Goal: Information Seeking & Learning: Learn about a topic

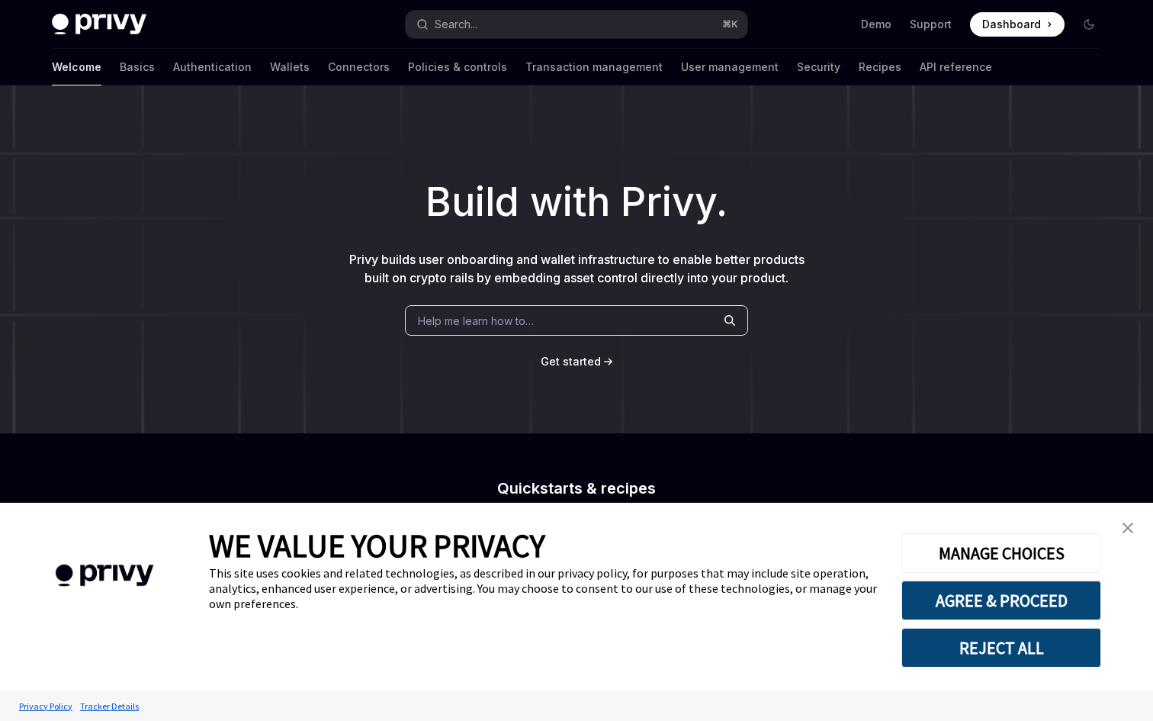
click at [546, 316] on div "Help me learn how to…" at bounding box center [576, 320] width 343 height 31
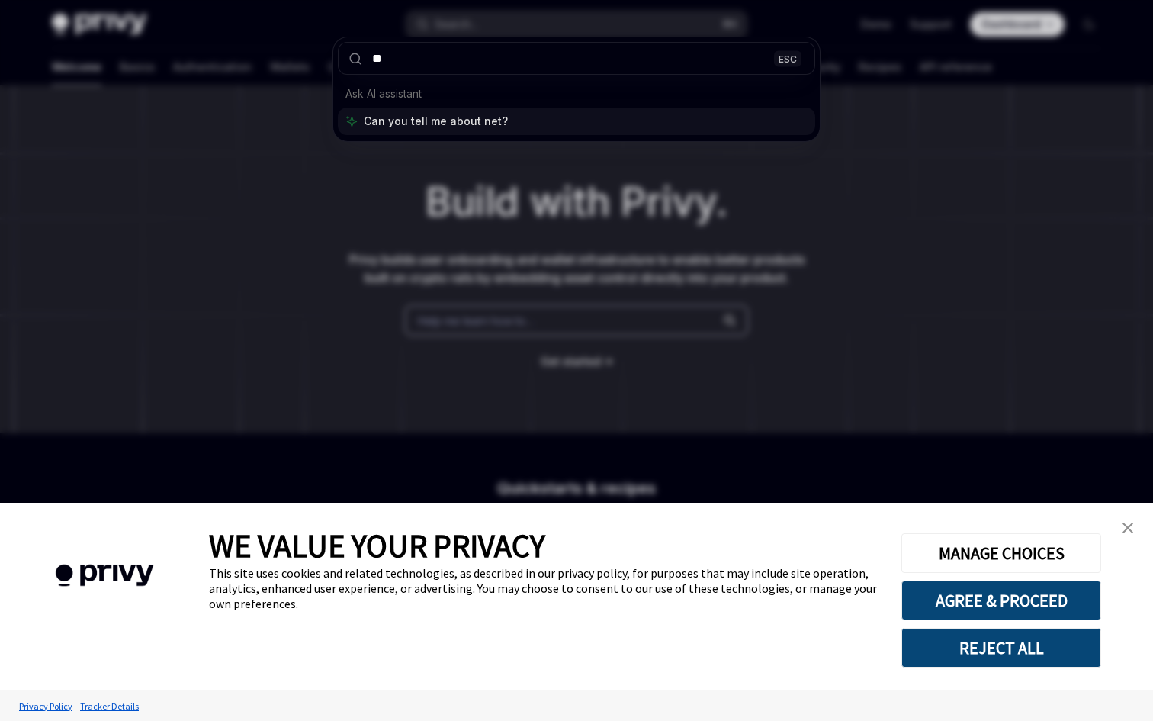
type input "*"
type input "****"
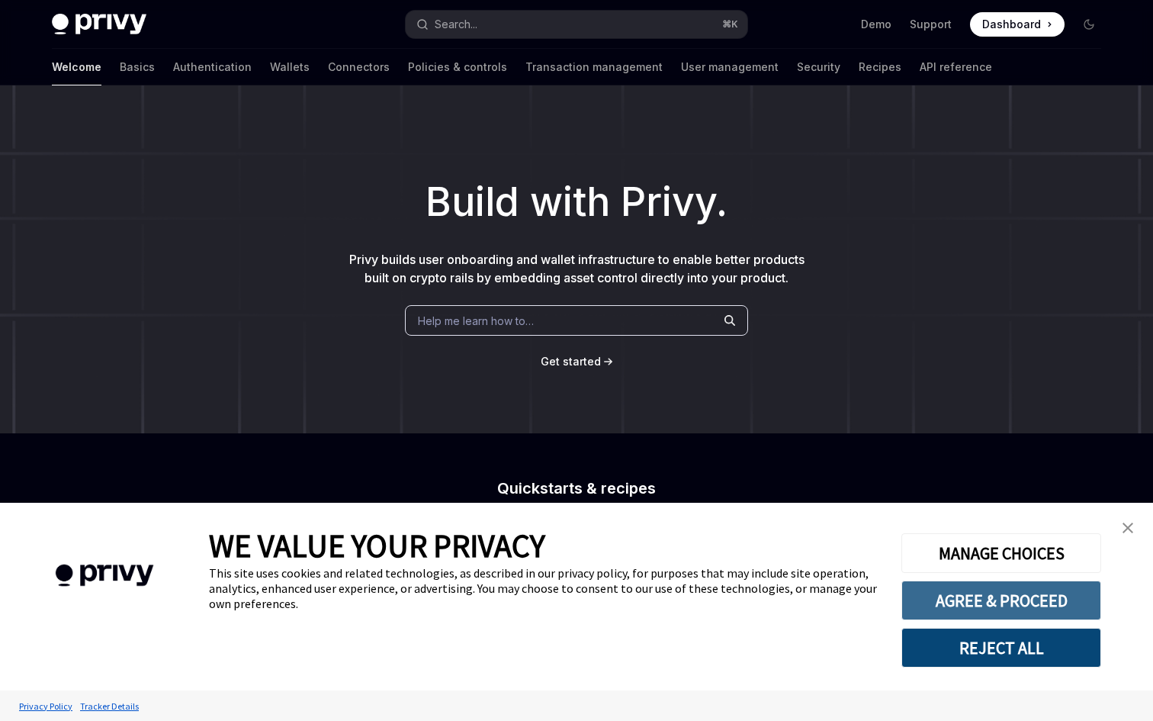
type textarea "*"
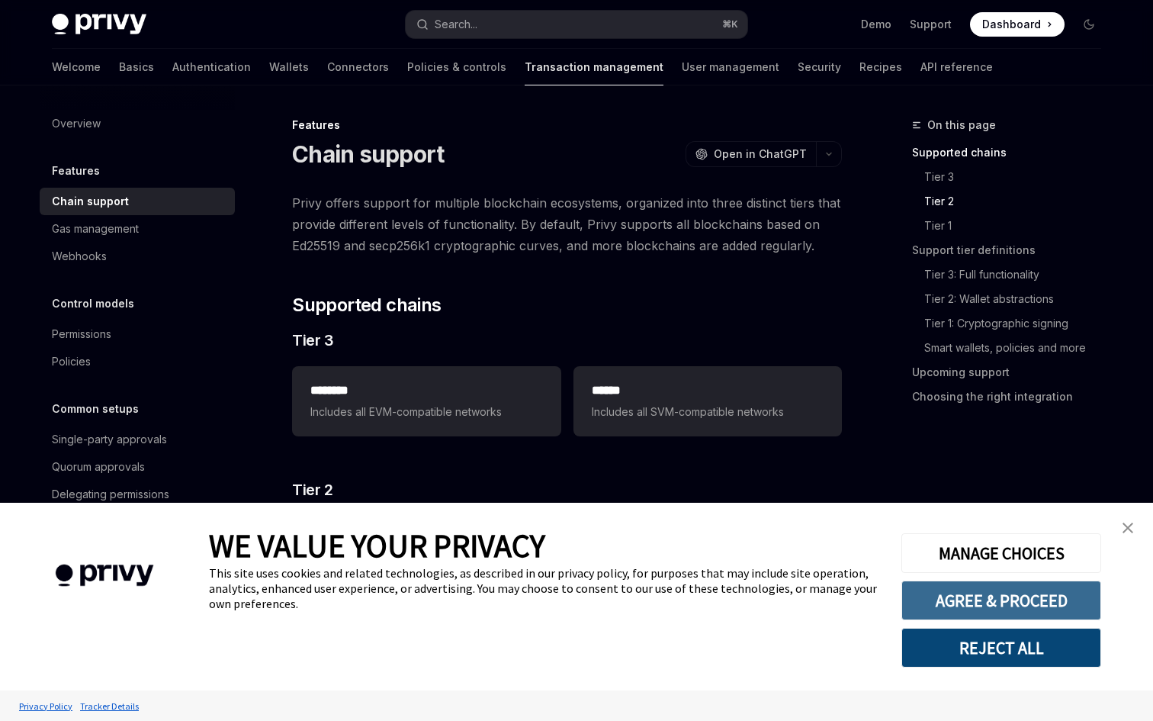
scroll to position [363, 0]
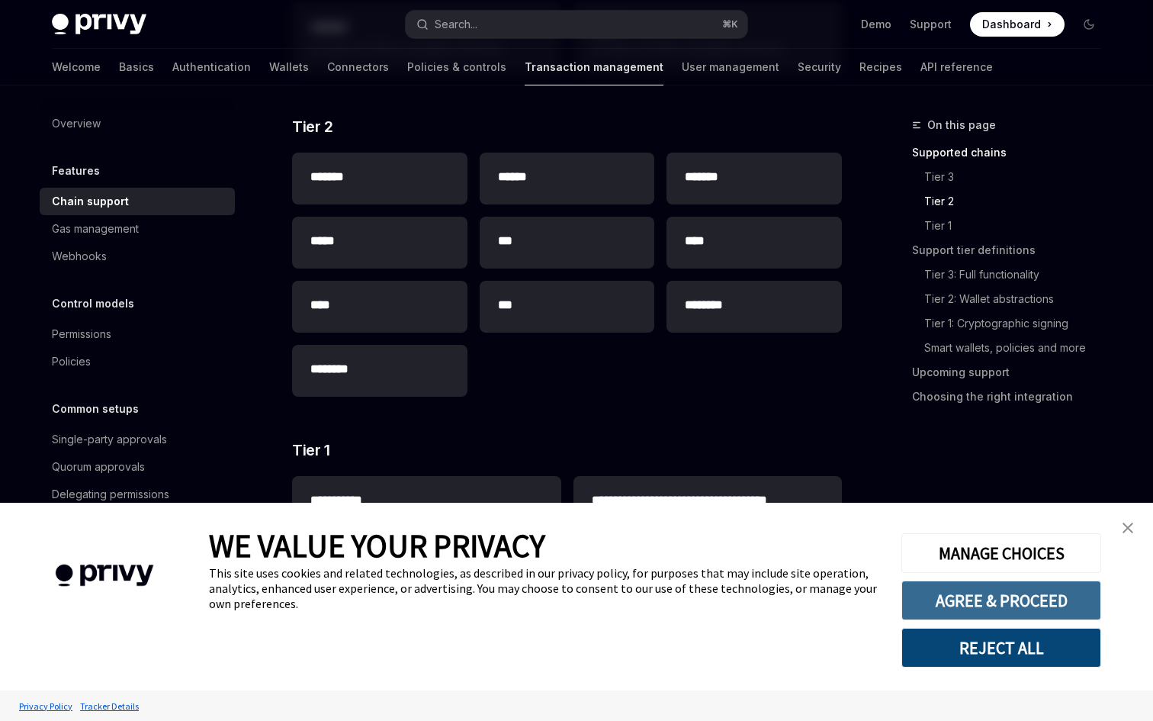
click at [936, 589] on button "AGREE & PROCEED" at bounding box center [1002, 600] width 200 height 40
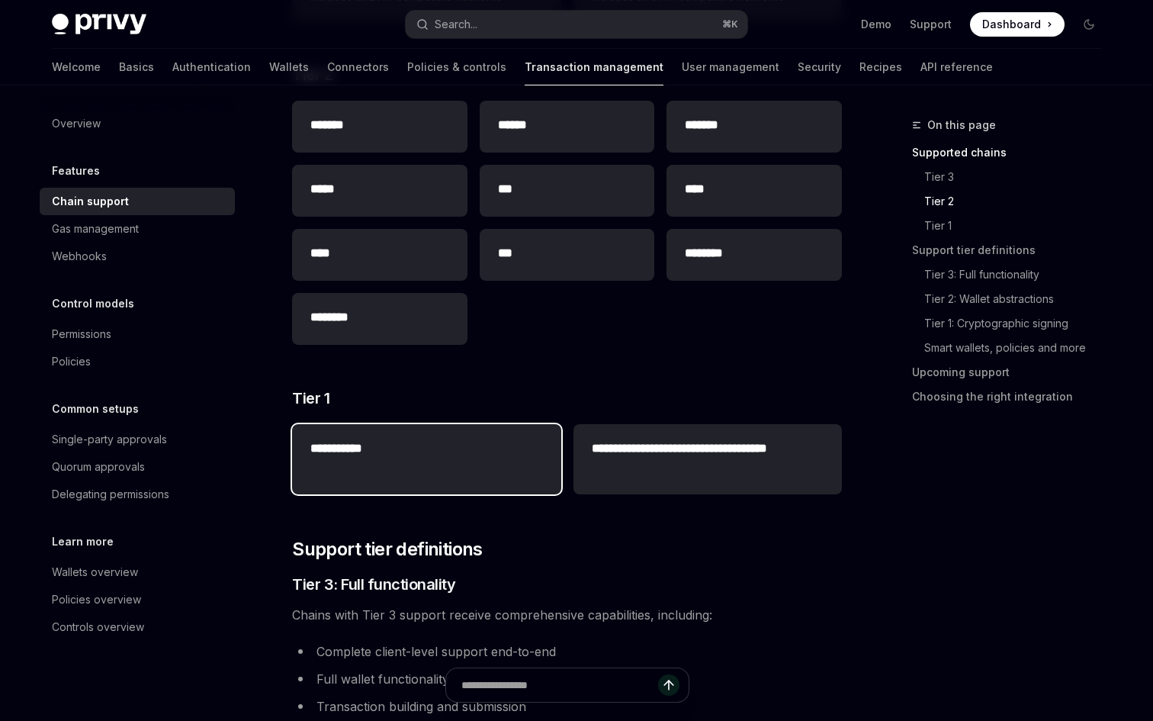
scroll to position [299, 0]
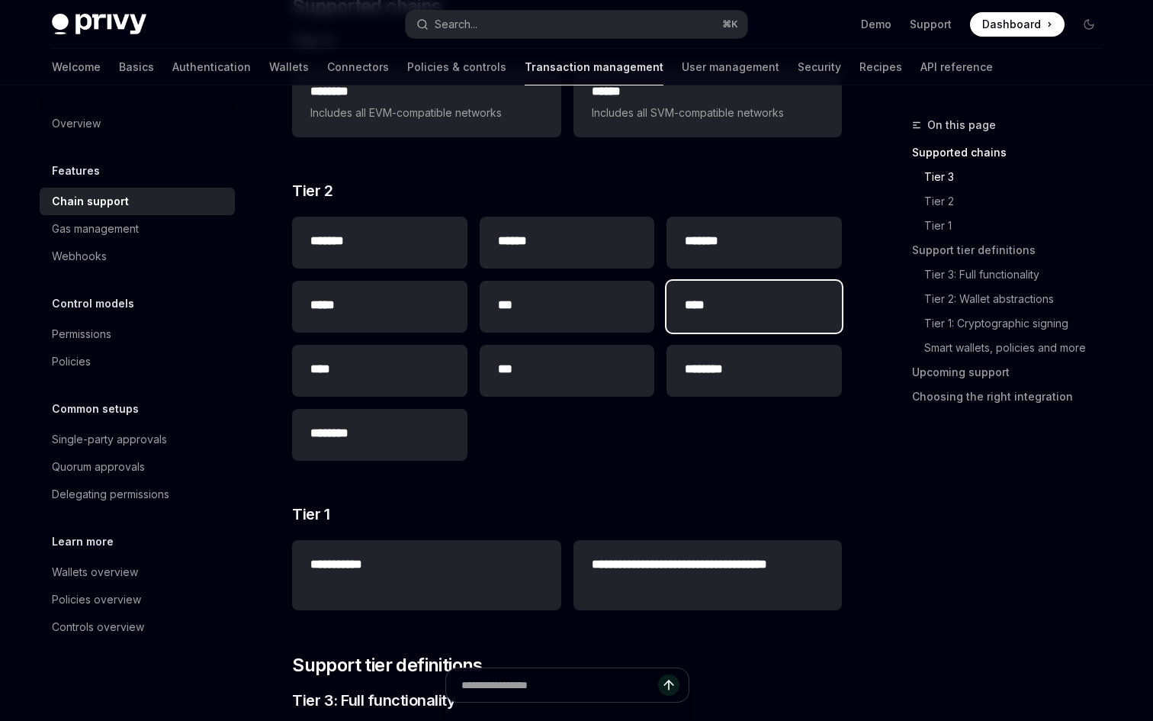
click at [680, 310] on div "****" at bounding box center [754, 307] width 175 height 52
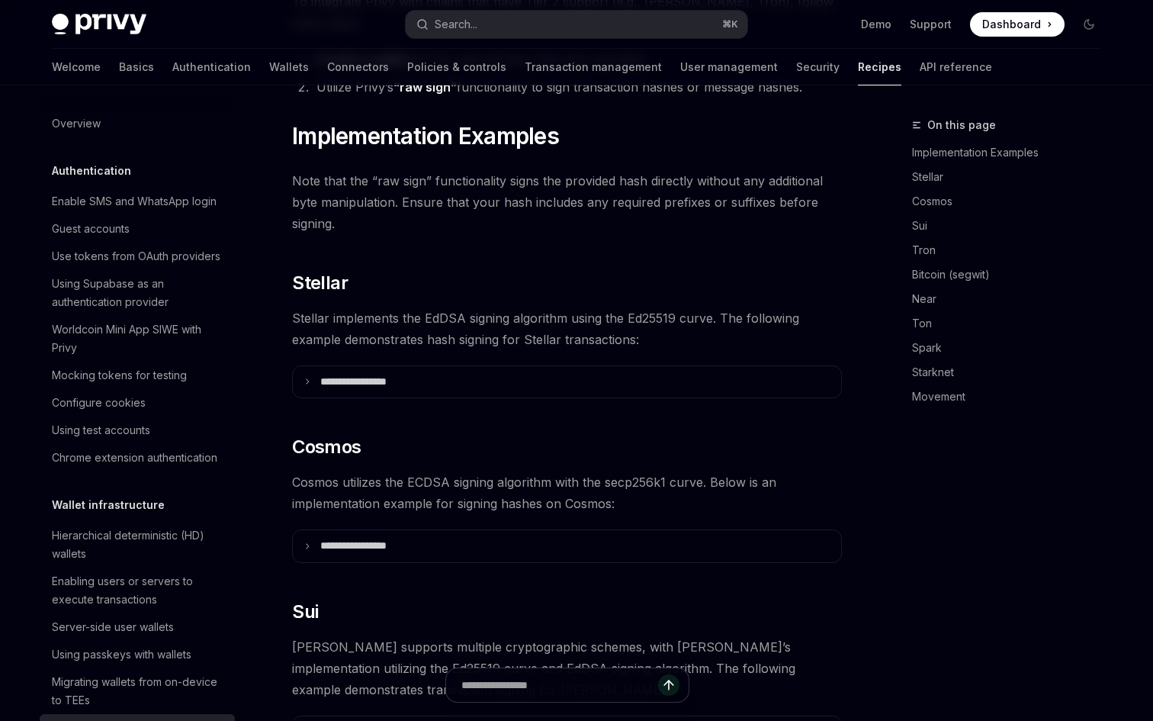
type textarea "*"
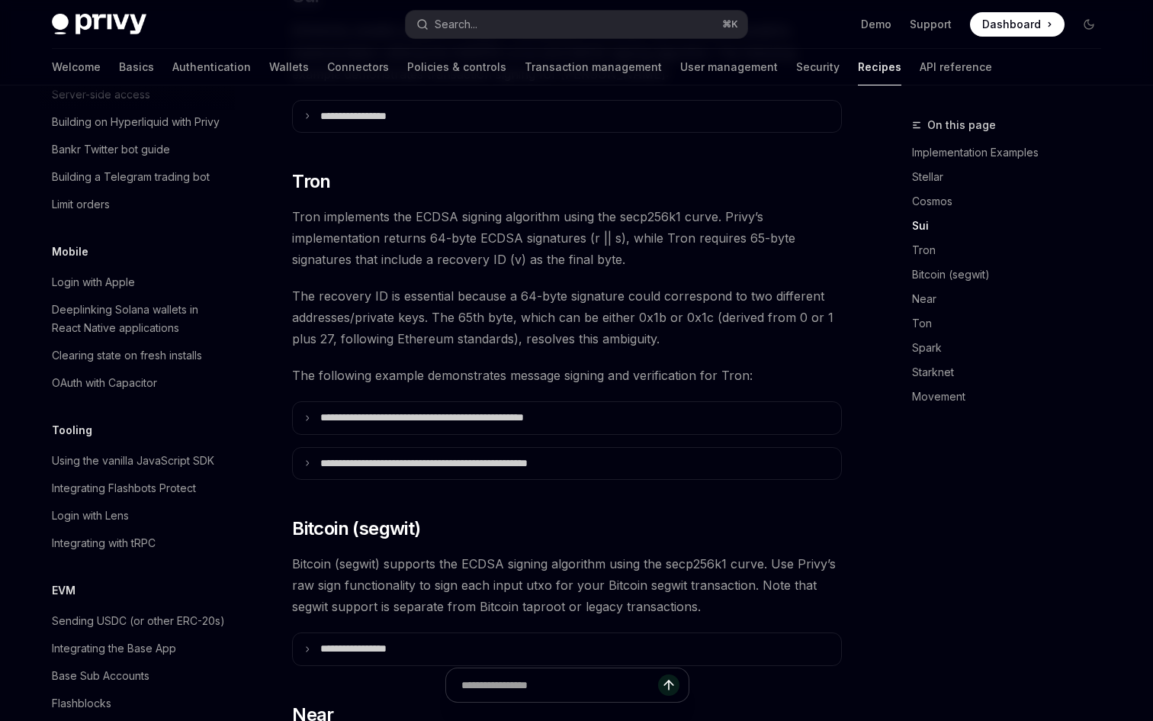
scroll to position [1709, 0]
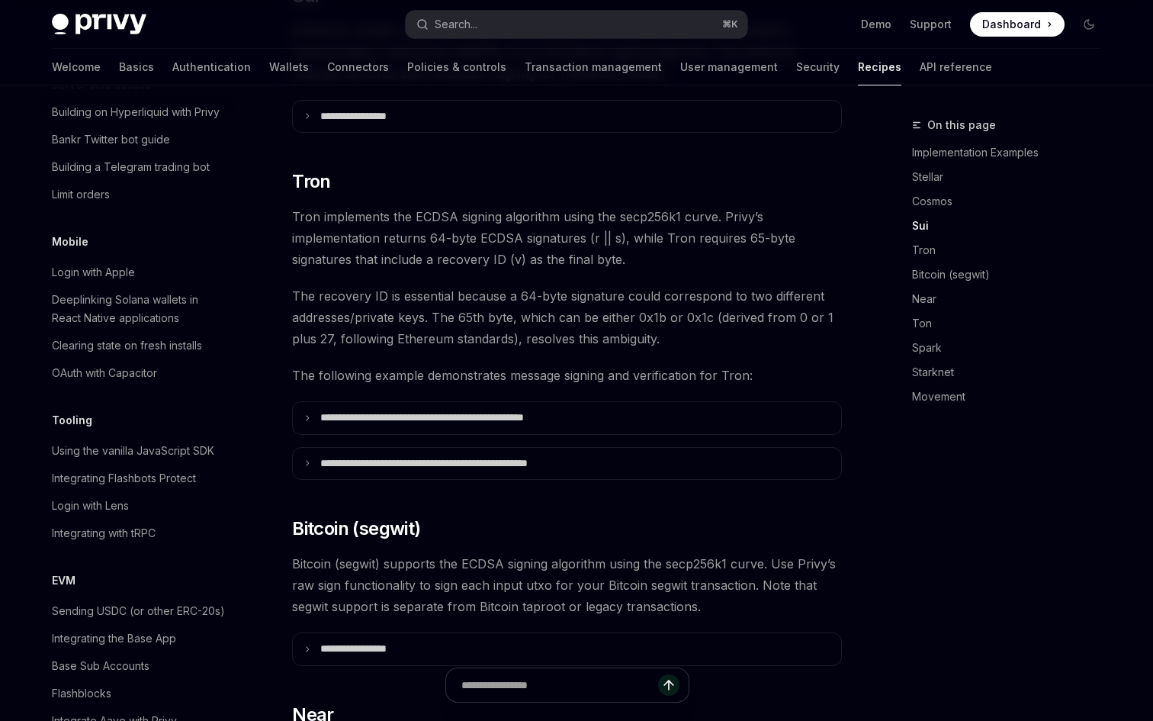
click at [998, 28] on span "Dashboard" at bounding box center [1011, 24] width 59 height 15
click at [876, 32] on ul "Demo Support Dashboard Dashboard" at bounding box center [963, 24] width 204 height 24
click at [879, 26] on link "Demo" at bounding box center [876, 24] width 31 height 15
